Goal: Ask a question

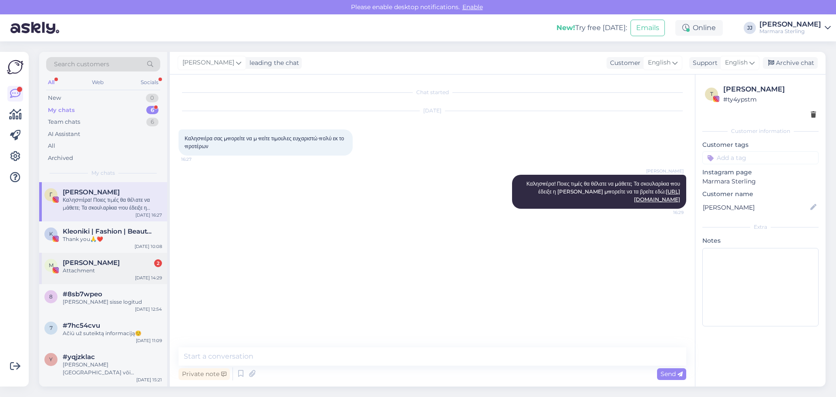
click at [94, 273] on div "Attachment" at bounding box center [112, 271] width 99 height 8
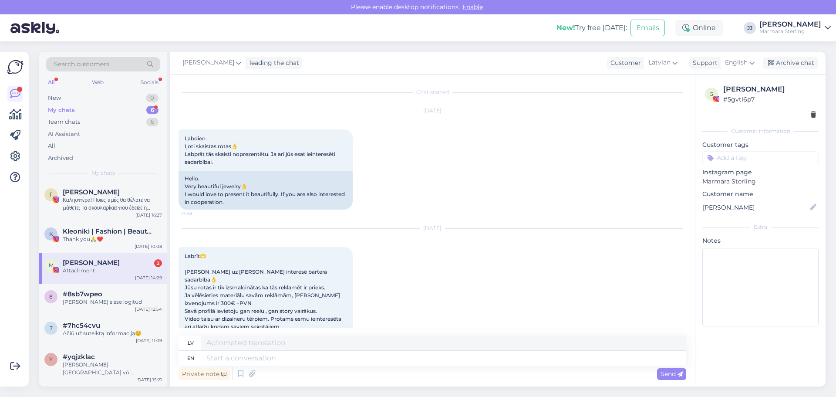
scroll to position [2696, 0]
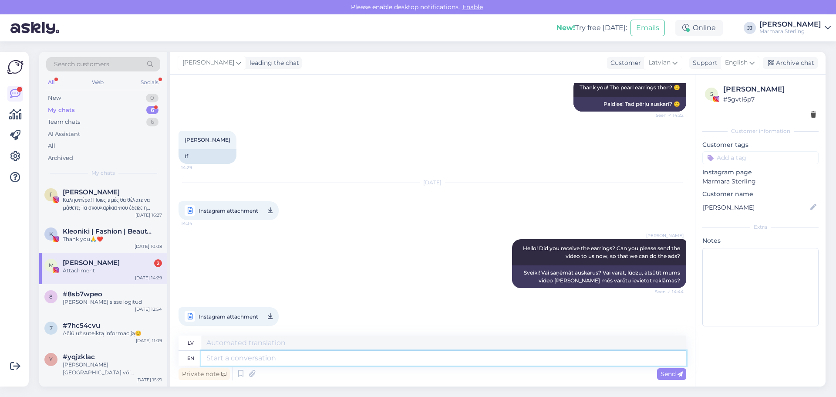
click at [295, 362] on textarea at bounding box center [443, 358] width 485 height 15
type textarea "Can"
type textarea "Var"
type textarea "Can you"
type textarea "Vai jūs varat"
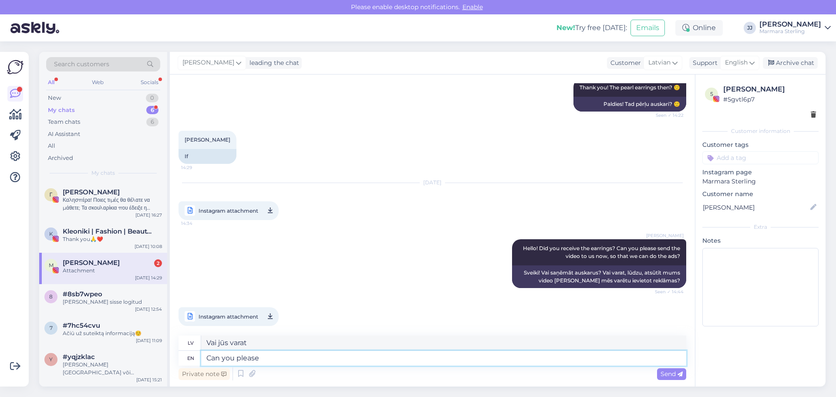
type textarea "Can you please"
type textarea "Vai jūs, lūdzu, varētu"
type textarea "Can you please wr"
type textarea "Vai jūs, lūdzu, varētu uzrakstīt?"
type textarea "Can you please write"
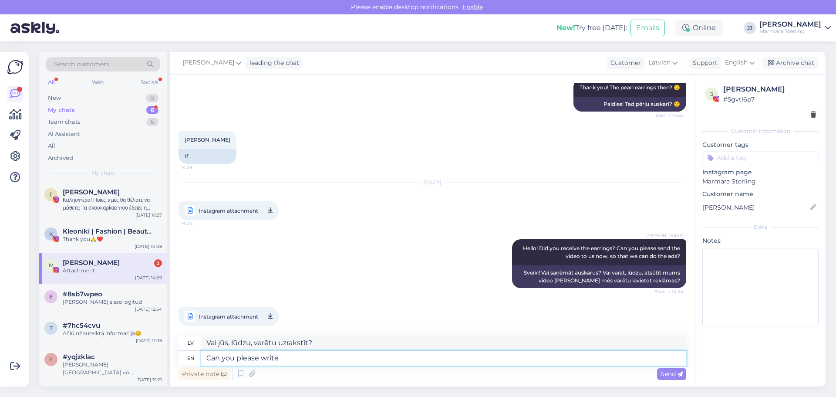
type textarea "Vai jūs, lūdzu, varat uzrakstīt?"
type textarea "Can you please write? I"
type textarea "Vai jūs, lūdzu, varētu uzrakstīt? Es"
type textarea "Can you please write? I dont"
type textarea "Vai jūs, lūdzu, varētu uzrakstīt? Es nevaru."
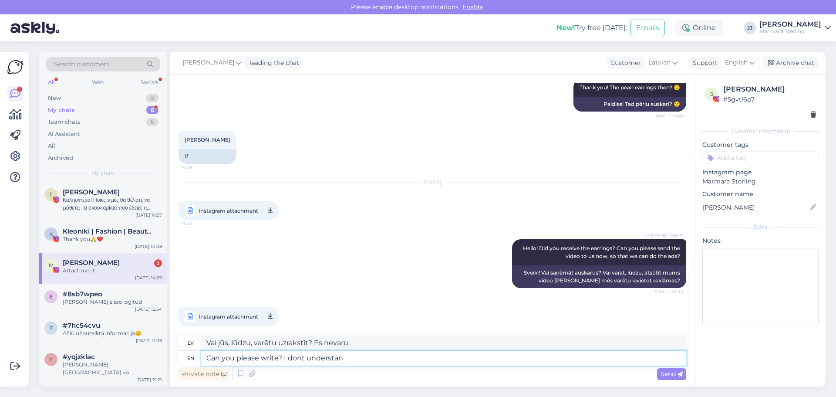
type textarea "Can you please write? I dont understan"
type textarea "Vai jūs, lūdzu, varētu uzrakstīt? Es nesaprotu."
type textarea "Can you please write? I dont understand spoken"
type textarea "Vai jūs, lūdzu, varētu uzrakstīt? Es nesaprotu runāto."
type textarea "Can you please write? I dont understand spoken Latvian"
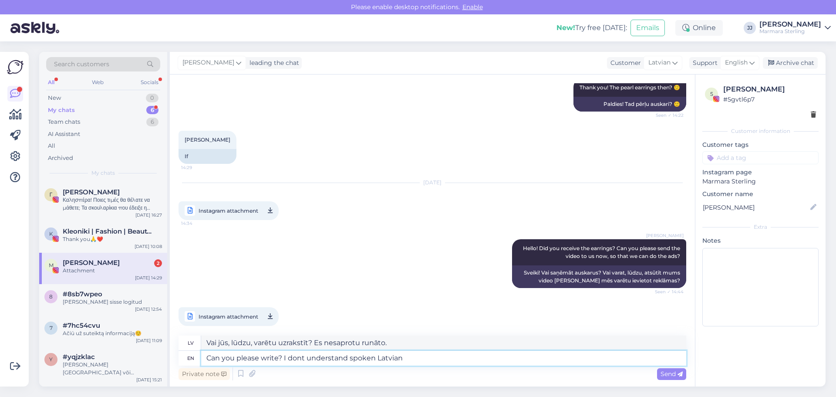
type textarea "Vai jūs, lūdzu, varētu uzrakstīt? Es nesaprotu runāto latviešu valodu."
paste textarea "🙈"
type textarea "Can you please write? I dont understand spoken Latvian 🙈"
type textarea "Vai jūs, lūdzu, varētu uzrakstīt? Es nesaprotu runāto latviešu valodu 🙈"
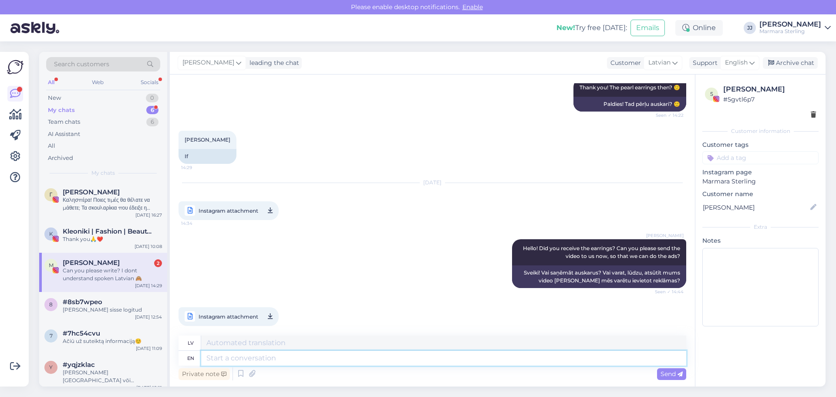
scroll to position [2757, 0]
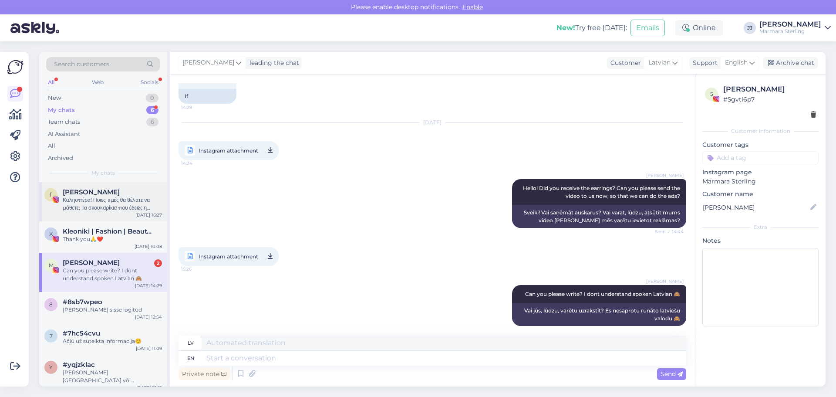
click at [119, 207] on div "Καλησπέρα! Ποιες τιμές θα θέλατε να μάθετε; Τα σκουλαρίκια που έδειξε η Κωνσταν…" at bounding box center [112, 204] width 99 height 16
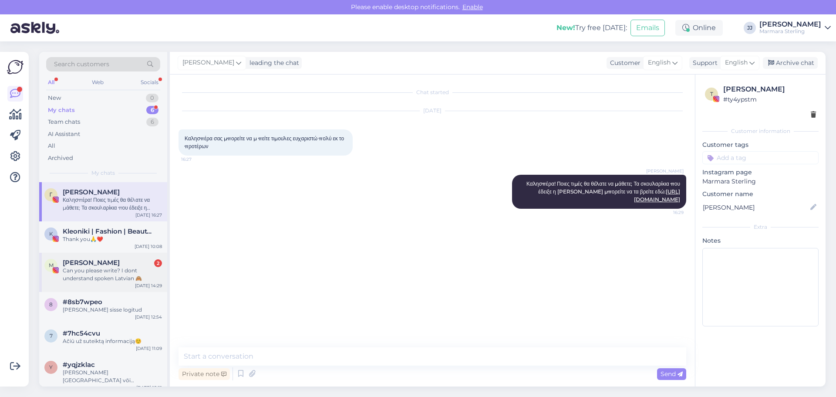
click at [116, 271] on div "Can you please write? I dont understand spoken Latvian 🙈" at bounding box center [112, 275] width 99 height 16
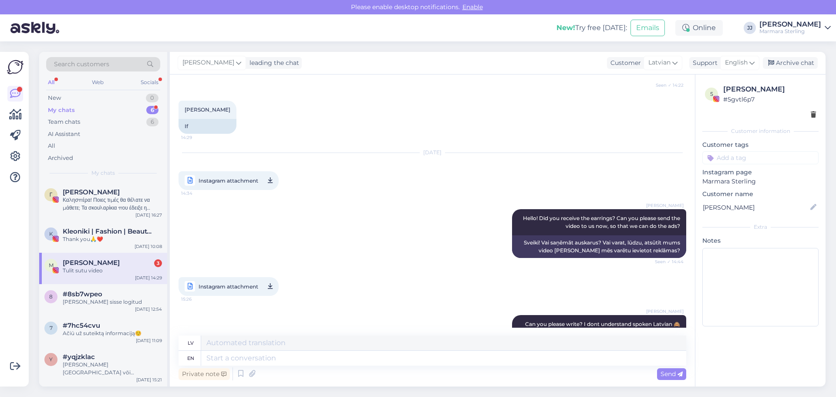
scroll to position [2809, 0]
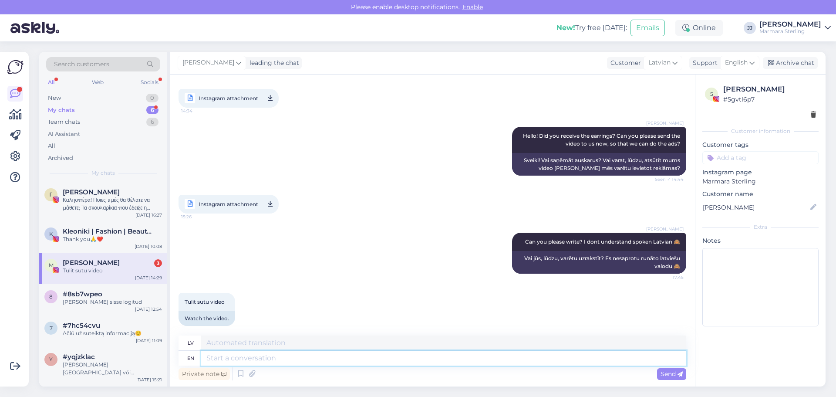
click at [284, 356] on textarea at bounding box center [443, 358] width 485 height 15
type textarea "I"
type textarea "Es"
type textarea "I watched"
type textarea "Es noskatījos"
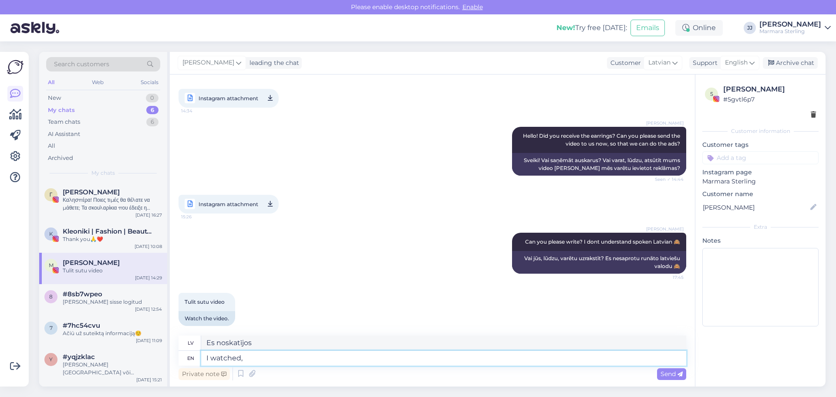
type textarea "I watched,"
type textarea "Es vēroju,"
type textarea "I watched, I as"
type textarea "Es noskatījos, es"
type textarea "I watched, I asked"
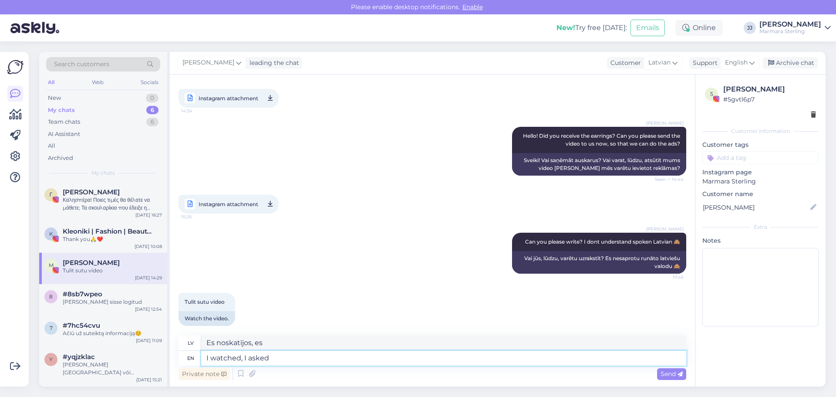
type textarea "Es skatījos, es jautāju"
type textarea "I watched, I asked if yo"
type textarea "Es noskatījos, es jautāju, vai"
type textarea "I watched, I asked if you c"
type textarea "Es noskatījos, es jautāju, vai tu"
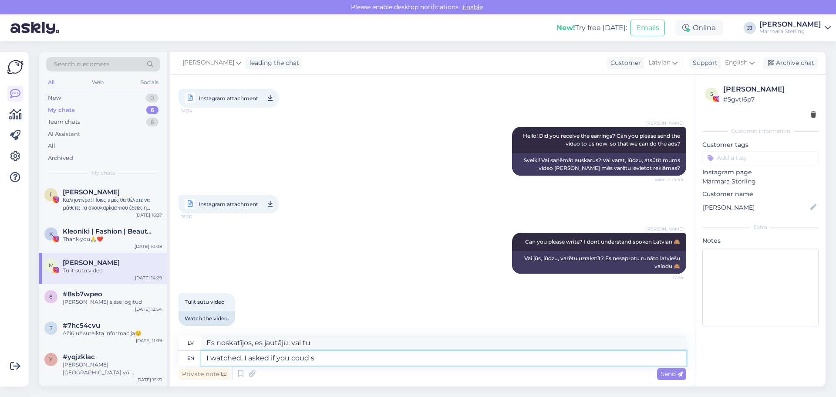
type textarea "I watched, I asked if you coud se"
type textarea "Es noskatījos, es jautāju, vai tu varētu"
type textarea "I watched, I asked if you could send this"
type textarea "Es noskatījos, es jautāju, vai jūs varētu atsūtīt"
type textarea "I watched, I asked if you could send this vi"
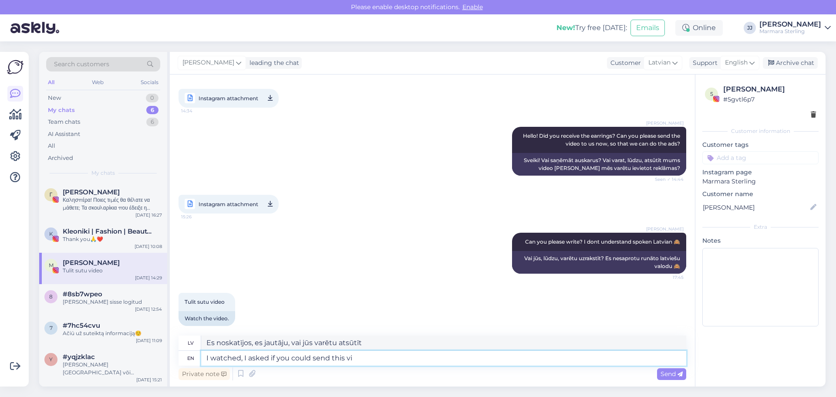
type textarea "Es noskatījos, es jautāju, vai jūs varētu to nosūtīt"
type textarea "I watched, I asked if you could send this video"
type textarea "Es noskatījos, es jautāju, vai jūs varētu atsūtīt šo video."
type textarea "I watched, I asked if you could send this video to"
type textarea "Es noskatījos un pajautāju, vai varētu nosūtīt šo video."
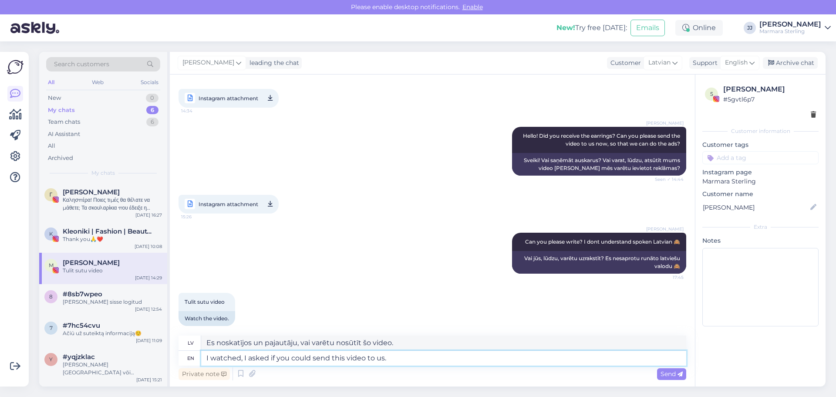
type textarea "I watched, I asked if you could send this video to us."
type textarea "Es noskatījos, es pajautāju, vai jūs varētu mums šo video atsūtīt."
type textarea "I watched, I asked if you could send this video to us. By"
type textarea "Es noskatījos un pajautāju, vai jūs varētu mums atsūtīt šo video."
click at [403, 357] on textarea "I watched, I asked if you could send this video to us. By wtransfer" at bounding box center [443, 358] width 485 height 15
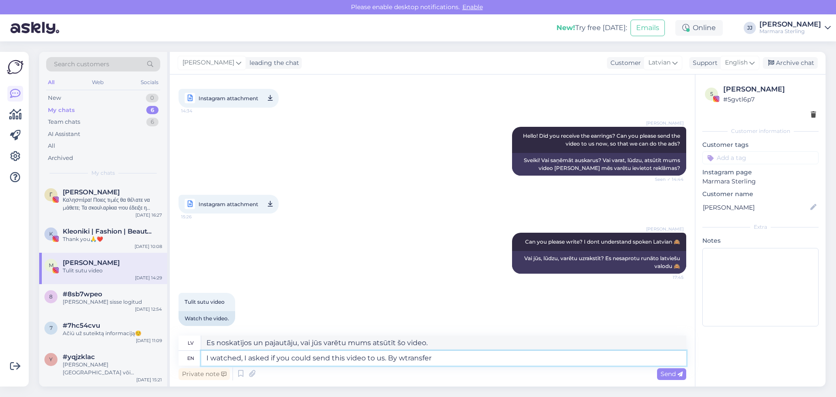
type textarea "I watched, I asked if you could send this video to us. By wetransfer"
click at [448, 360] on textarea "I watched, I asked if you could send this video to us. By wetransfer" at bounding box center [443, 358] width 485 height 15
type textarea "Es noskatījos un pajautāju, vai jūs varētu mums nosūtīt šo video. Ar wetransfer…"
type textarea "I watched, I asked if you could send this video to us. By wetransfer, f"
type textarea "Es noskatījos un pajautāju, vai jūs varētu mums nosūtīt šo video. Ar WeTransfer…"
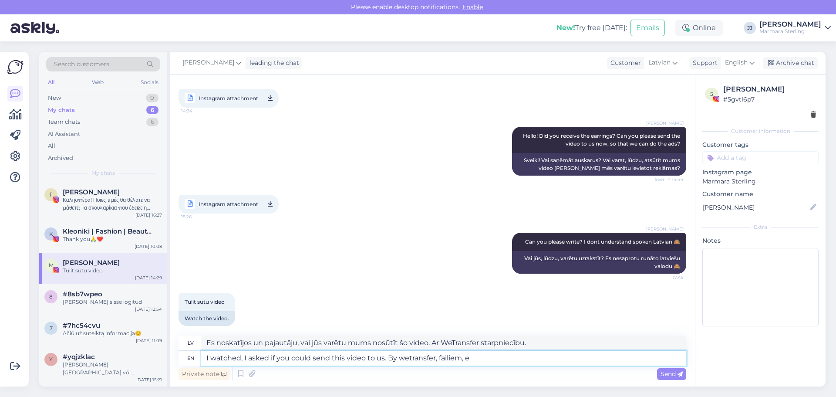
type textarea "I watched, I asked if you could send this video to us. By wetransfer, failiem, …"
type textarea "Es noskatījos un pajautāju, vai jūs varētu mums nosūtīt šo video. Ar wetransfer…"
type textarea "I watched, I asked if you could send this video to us. By wetransfer, failiem, …"
type textarea "Es noskatījos un pajautāju, vai jūs varētu mums nosūtīt šo video. Izdevējs: wet…"
type textarea "I watched, I asked if you could send this video to us. By wetransfer, failiem, …"
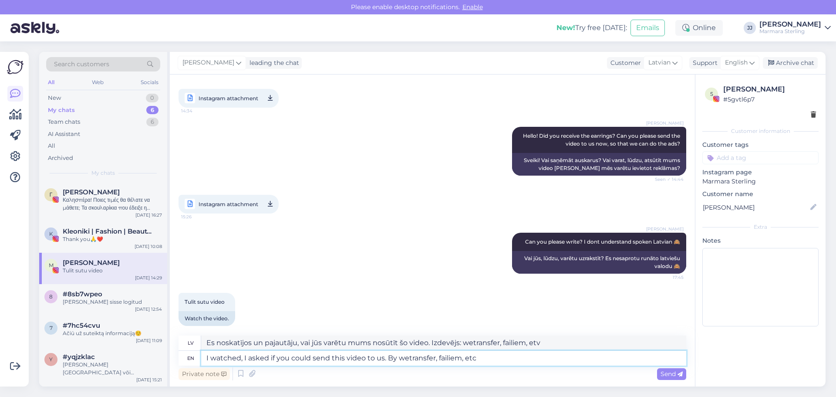
type textarea "Es noskatījos un pajautāju, vai jūs varētu mums nosūtīt šo video. Izmantojot We…"
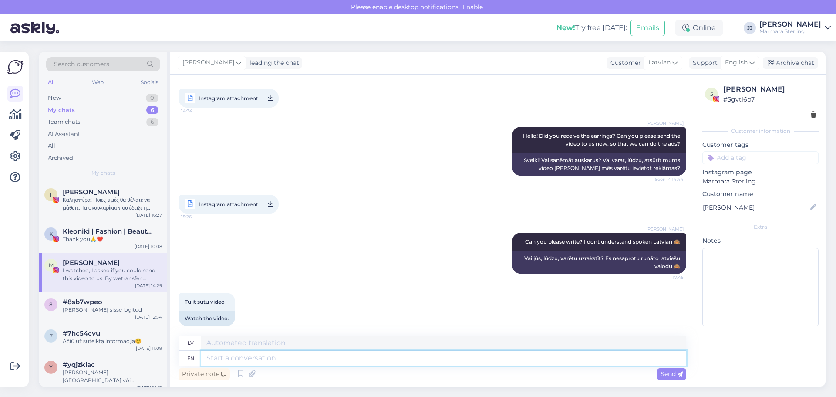
scroll to position [2877, 0]
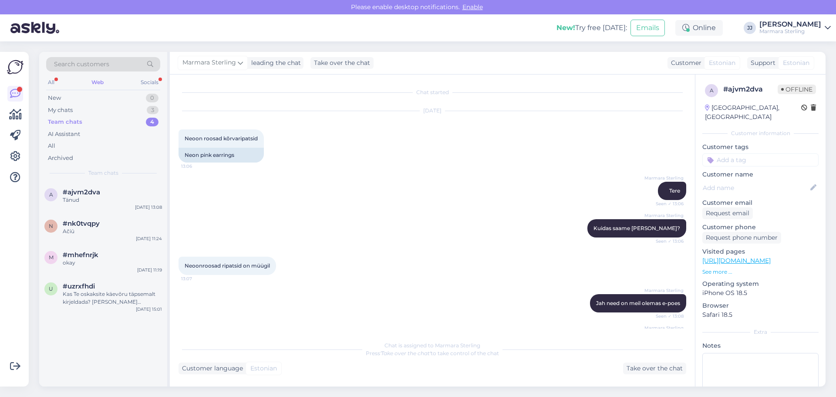
scroll to position [114, 0]
